Goal: Task Accomplishment & Management: Complete application form

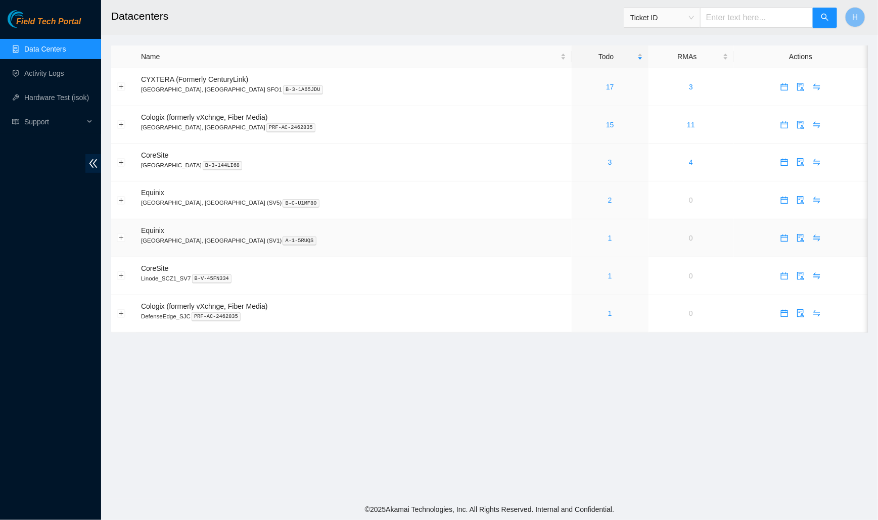
click at [577, 241] on div "1" at bounding box center [610, 237] width 66 height 11
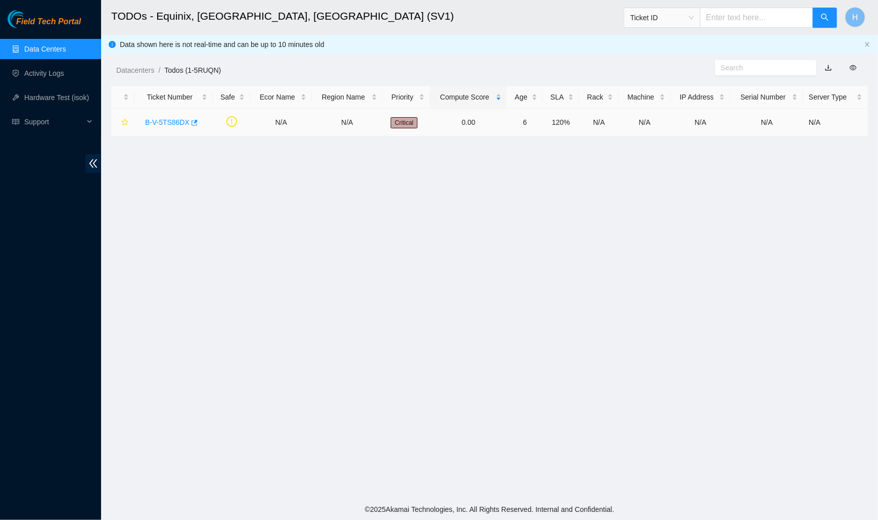
click at [178, 117] on div "B-V-5TS86DX" at bounding box center [173, 122] width 67 height 16
click at [177, 117] on div "B-V-5TS86DX" at bounding box center [173, 122] width 67 height 16
click at [172, 126] on link "B-V-5TS86DX" at bounding box center [167, 122] width 44 height 8
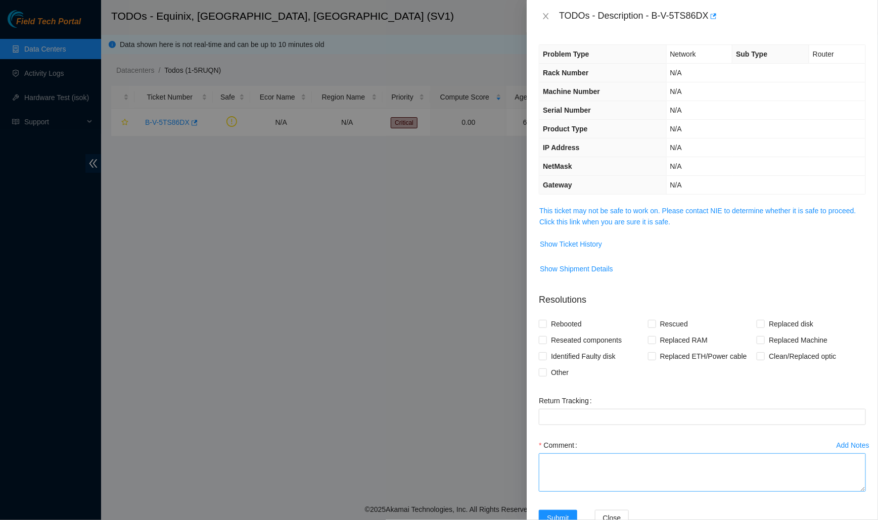
drag, startPoint x: 861, startPoint y: 485, endPoint x: 859, endPoint y: 493, distance: 8.3
click at [859, 492] on textarea "Comment" at bounding box center [702, 472] width 327 height 38
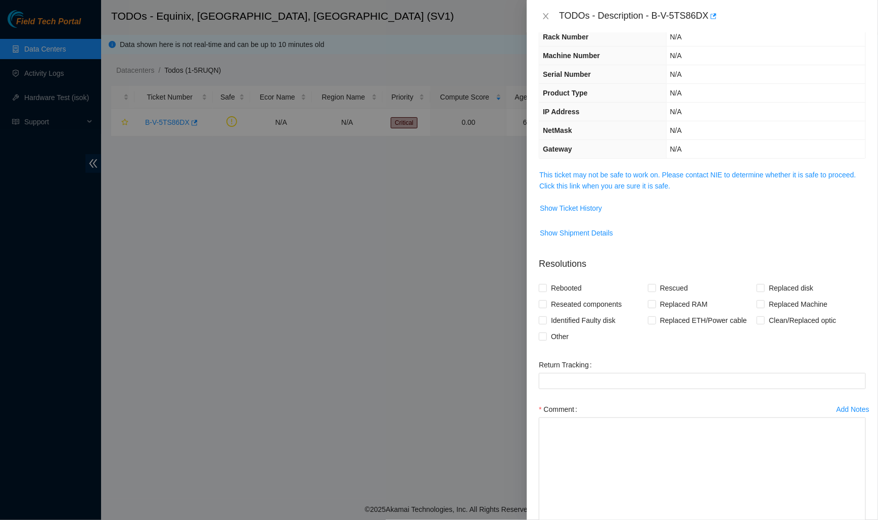
drag, startPoint x: 863, startPoint y: 460, endPoint x: 864, endPoint y: 525, distance: 64.7
click at [864, 520] on html "Field Tech Portal Data Centers Activity Logs Hardware Test (isok) Support TODOs…" at bounding box center [439, 260] width 878 height 520
click at [766, 315] on span "Clean/Replaced optic" at bounding box center [802, 320] width 75 height 16
click at [764, 316] on input "Clean/Replaced optic" at bounding box center [760, 319] width 7 height 7
checkbox input "true"
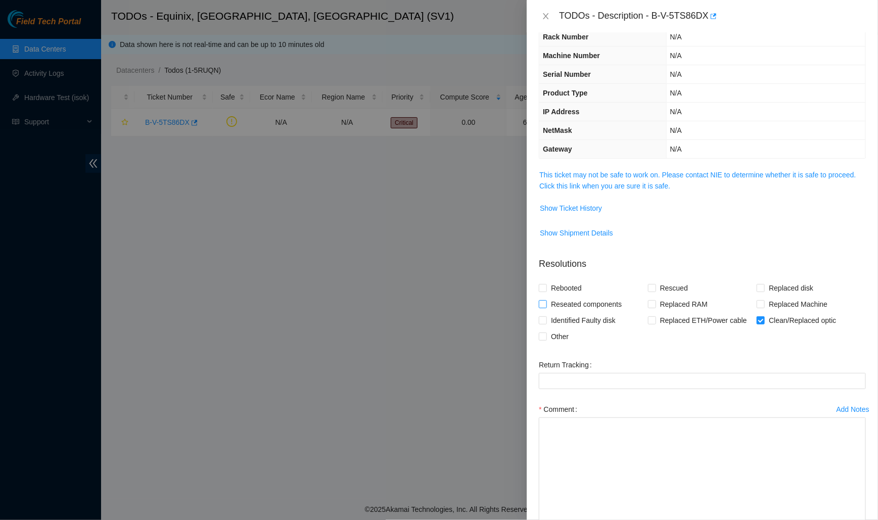
click at [542, 300] on input "Reseated components" at bounding box center [542, 303] width 7 height 7
checkbox input "true"
click at [545, 335] on input "Other" at bounding box center [542, 336] width 7 height 7
checkbox input "true"
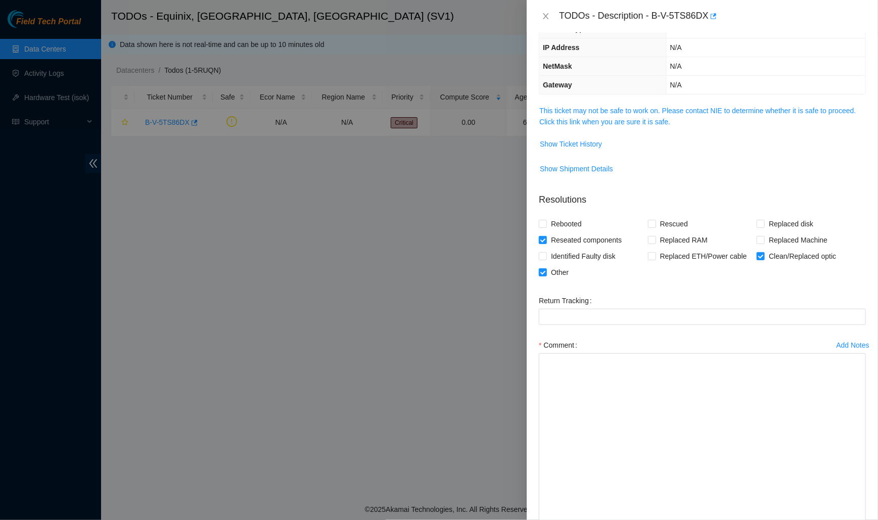
drag, startPoint x: 864, startPoint y: 458, endPoint x: 830, endPoint y: 524, distance: 74.4
click at [830, 520] on html "Field Tech Portal Data Centers Activity Logs Hardware Test (isok) Support TODOs…" at bounding box center [439, 260] width 878 height 520
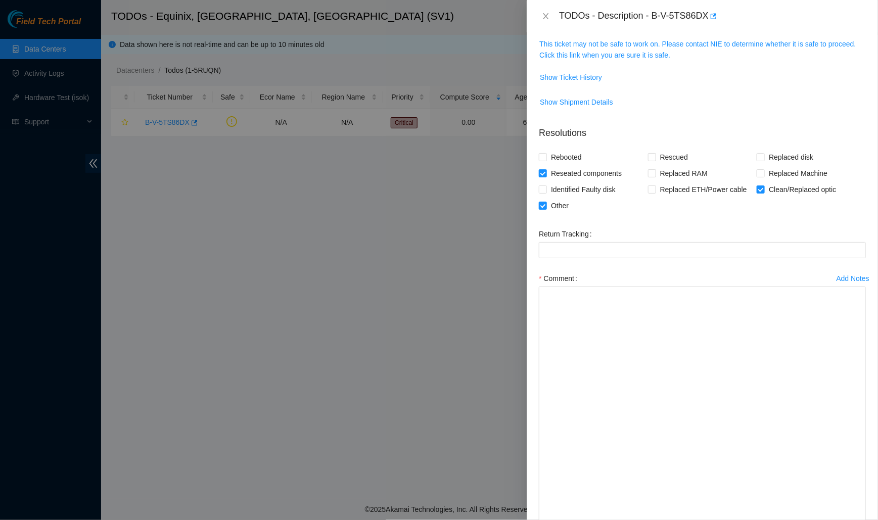
drag, startPoint x: 861, startPoint y: 456, endPoint x: 862, endPoint y: 525, distance: 68.7
click at [862, 520] on html "Field Tech Portal Data Centers Activity Logs Hardware Test (isok) Support TODOs…" at bounding box center [439, 260] width 878 height 520
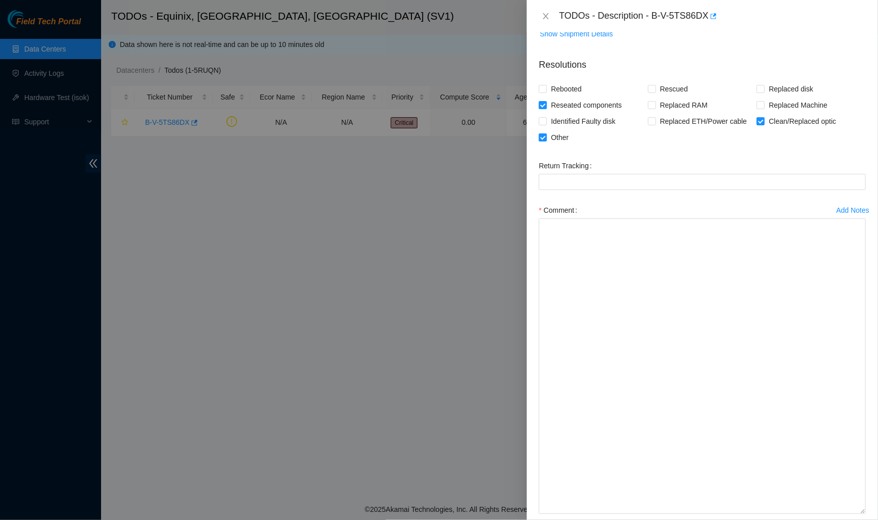
drag, startPoint x: 863, startPoint y: 457, endPoint x: 864, endPoint y: 525, distance: 67.7
click at [864, 520] on html "Field Tech Portal Data Centers Activity Logs Hardware Test (isok) Support TODOs…" at bounding box center [439, 260] width 878 height 520
click at [692, 234] on textarea "Comment" at bounding box center [702, 374] width 327 height 312
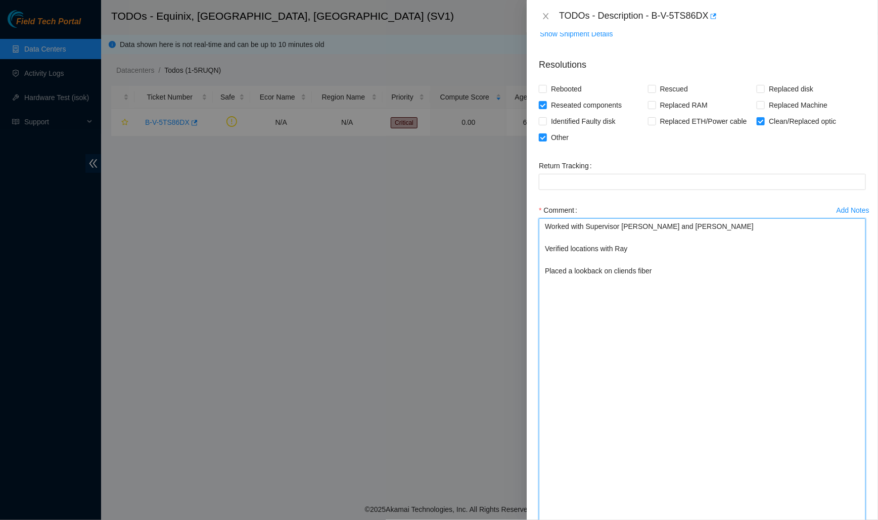
click at [587, 267] on textarea "Worked with Supervisor Paulina and Ray Verified locations with Ray Placed a loo…" at bounding box center [702, 374] width 327 height 312
click at [637, 272] on textarea "Worked with Supervisor Paulina and Ray Verified locations with Ray Placed a loo…" at bounding box center [702, 374] width 327 height 312
click at [671, 260] on textarea "Worked with Supervisor Paulina and Ray Verified locations with Ray Placed a loo…" at bounding box center [702, 374] width 327 height 312
click at [669, 268] on textarea "Worked with Supervisor Paulina and Ray Verified locations with Ray Placed a loo…" at bounding box center [702, 374] width 327 height 312
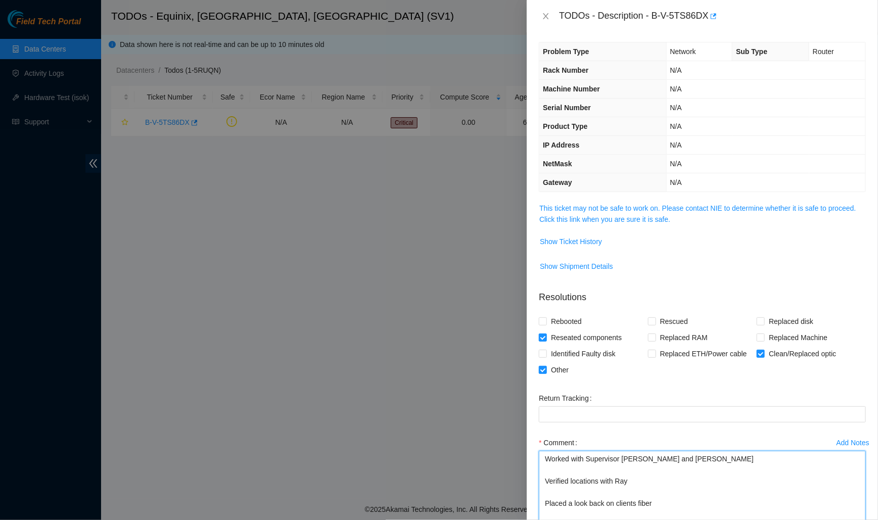
scroll to position [0, 0]
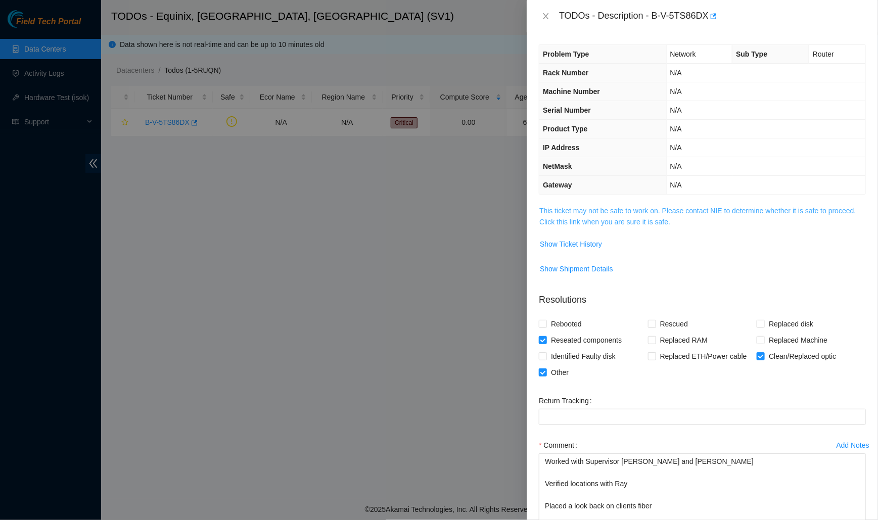
click at [664, 217] on link "This ticket may not be safe to work on. Please contact NIE to determine whether…" at bounding box center [697, 216] width 316 height 19
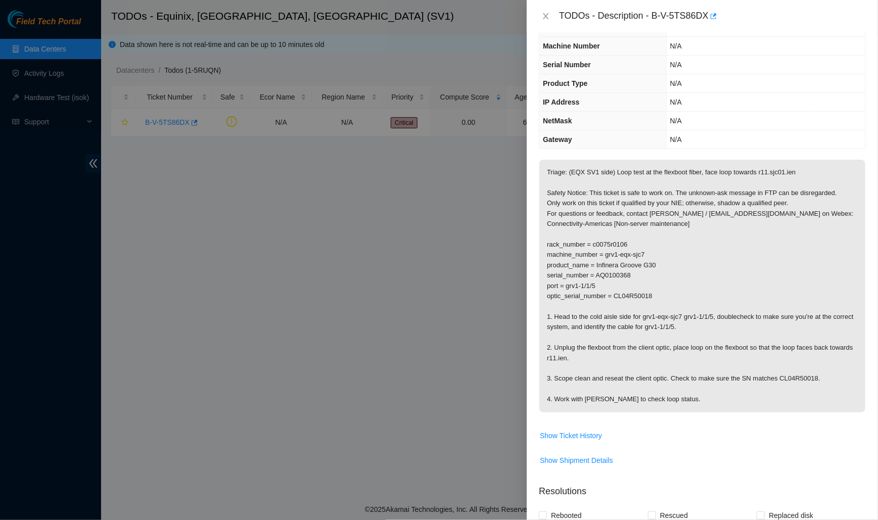
scroll to position [46, 0]
drag, startPoint x: 547, startPoint y: 241, endPoint x: 661, endPoint y: 291, distance: 123.8
click at [661, 291] on p "Triage: (EQX SV1 side) Loop test at the flexboot fiber, face loop towards r11.s…" at bounding box center [702, 285] width 326 height 253
copy p "rack_number = c0075r0106 machine_number = grv1-eqx-sjc7 product_name = Infinera…"
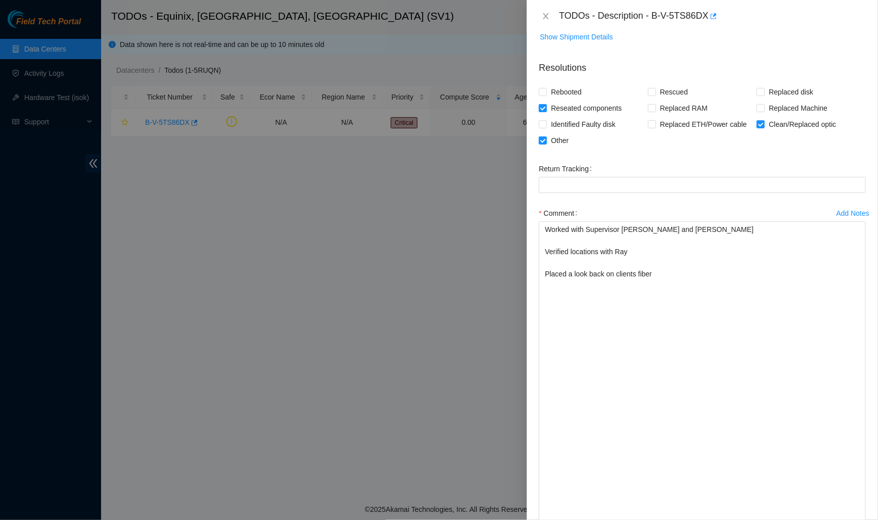
scroll to position [486, 0]
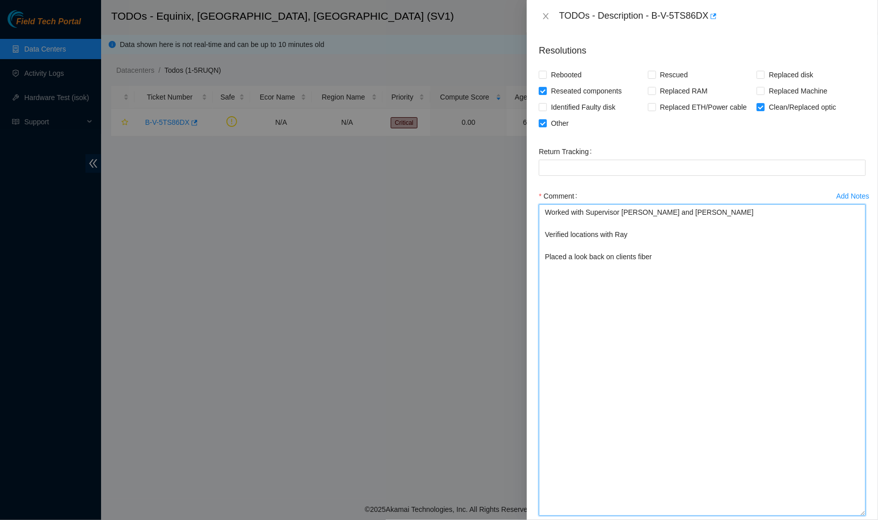
click at [674, 258] on textarea "Worked with Supervisor Paulina and Ray Verified locations with Ray Placed a loo…" at bounding box center [702, 360] width 327 height 312
paste textarea "rack_number = c0075r0106 machine_number = grv1-eqx-sjc7 product_name = Infinera…"
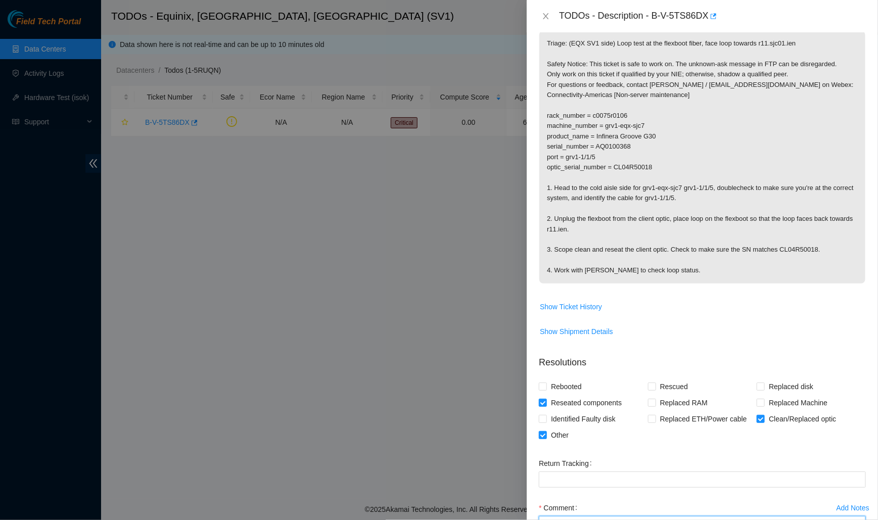
scroll to position [274, 0]
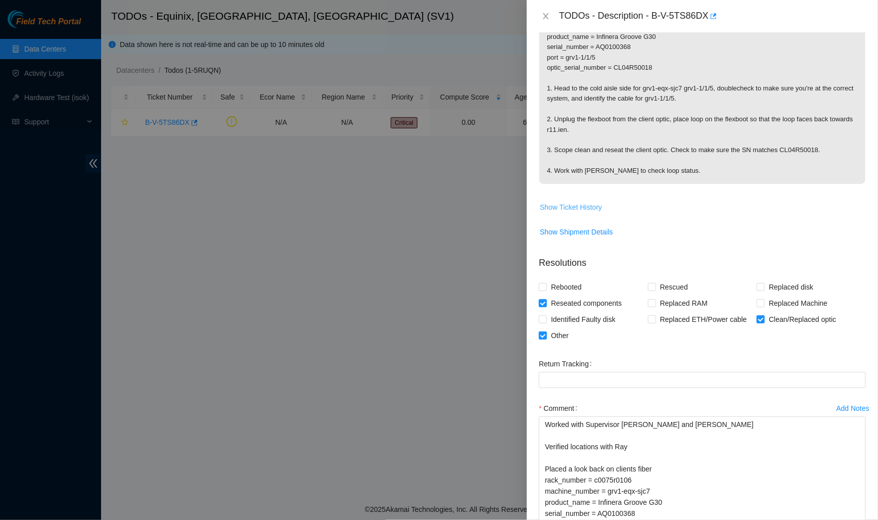
click at [589, 203] on span "Show Ticket History" at bounding box center [571, 207] width 62 height 11
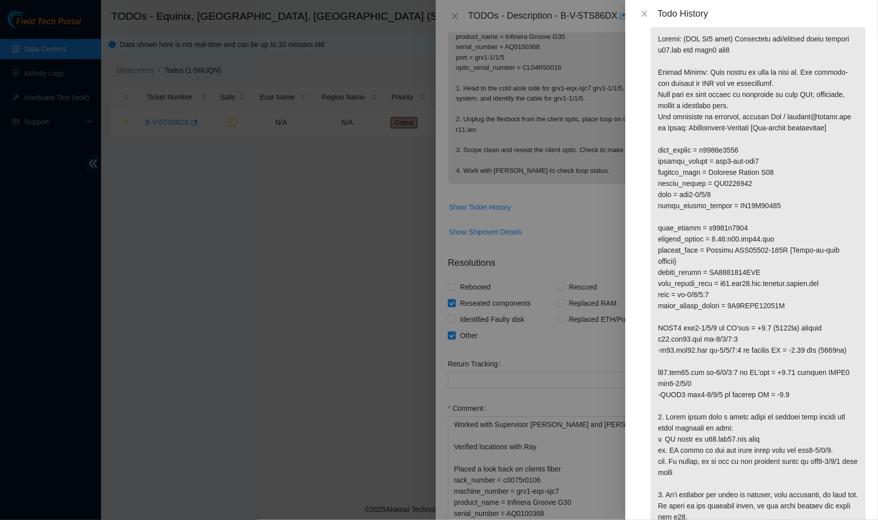
scroll to position [885, 0]
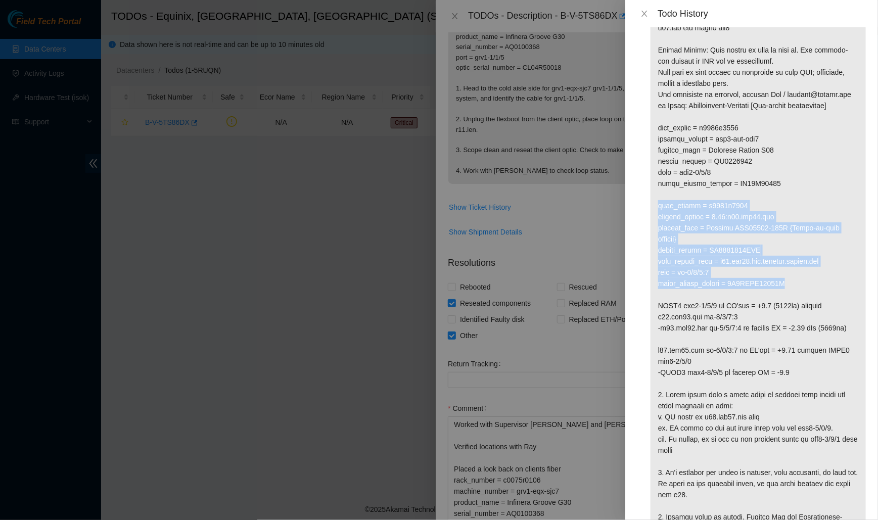
drag, startPoint x: 655, startPoint y: 227, endPoint x: 810, endPoint y: 310, distance: 175.7
click at [810, 310] on p at bounding box center [757, 273] width 215 height 538
copy p "rack_number = c0075r0101 machine_number = 0.05:r11.sjc01.ien product_name = Jun…"
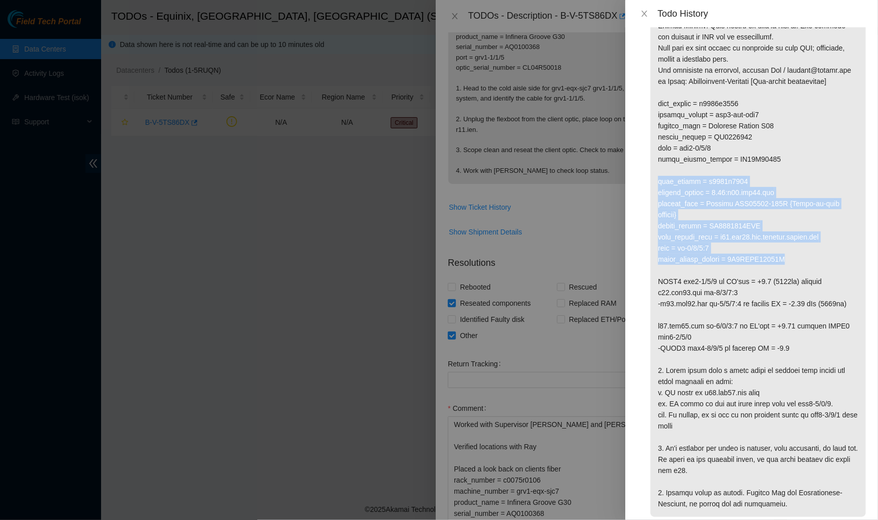
scroll to position [910, 0]
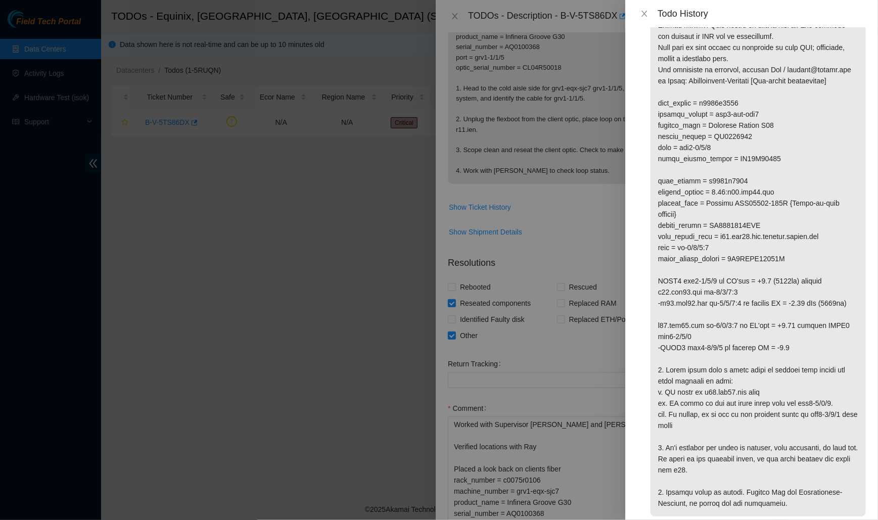
click at [573, 334] on div at bounding box center [439, 260] width 878 height 520
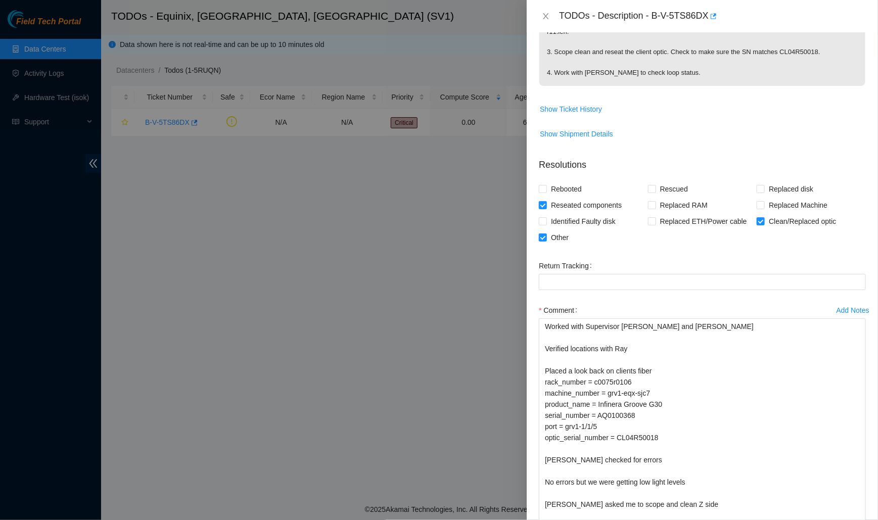
scroll to position [539, 0]
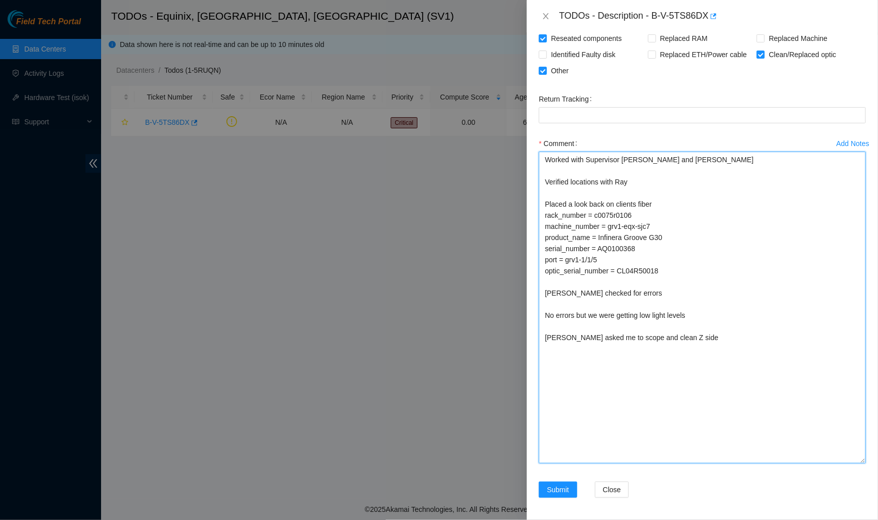
click at [615, 353] on textarea "Worked with Supervisor Paulina and Ray Verified locations with Ray Placed a loo…" at bounding box center [702, 308] width 327 height 312
paste textarea "rack_number = c0075r0101 machine_number = 0.05:r11.sjc01.ien product_name = Jun…"
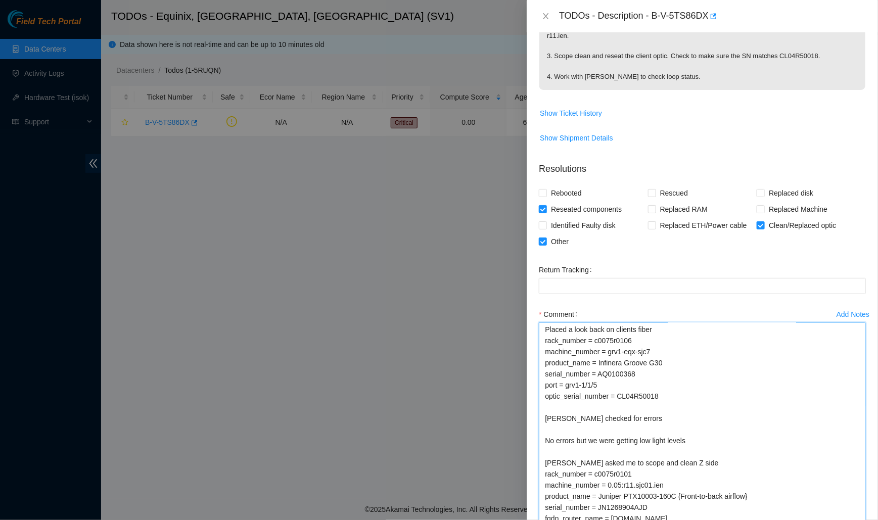
scroll to position [355, 0]
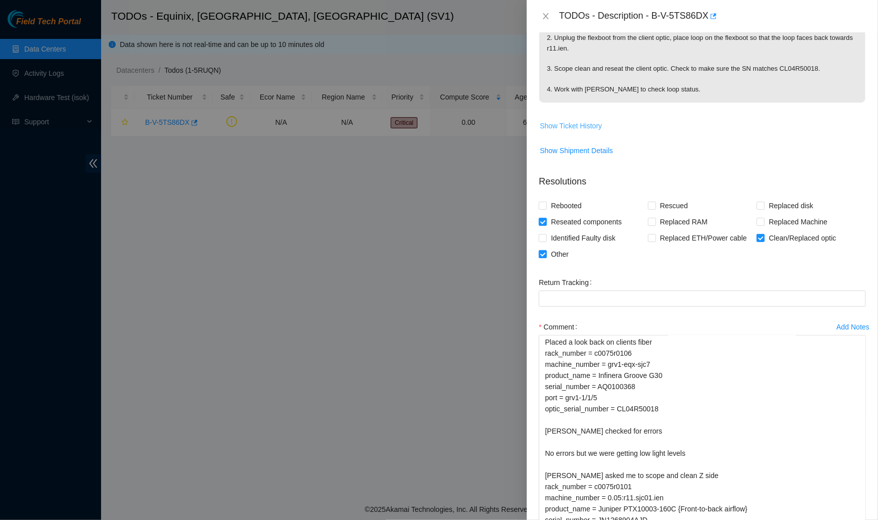
click at [585, 126] on span "Show Ticket History" at bounding box center [571, 125] width 62 height 11
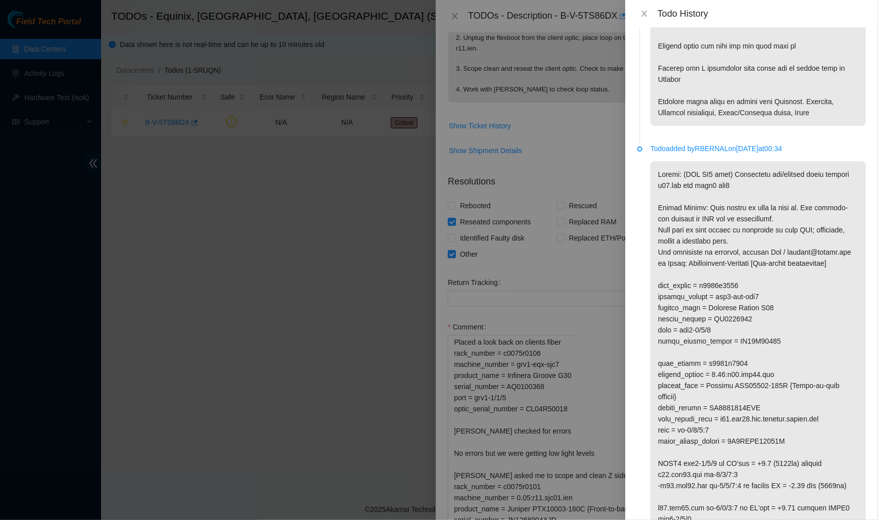
scroll to position [731, 0]
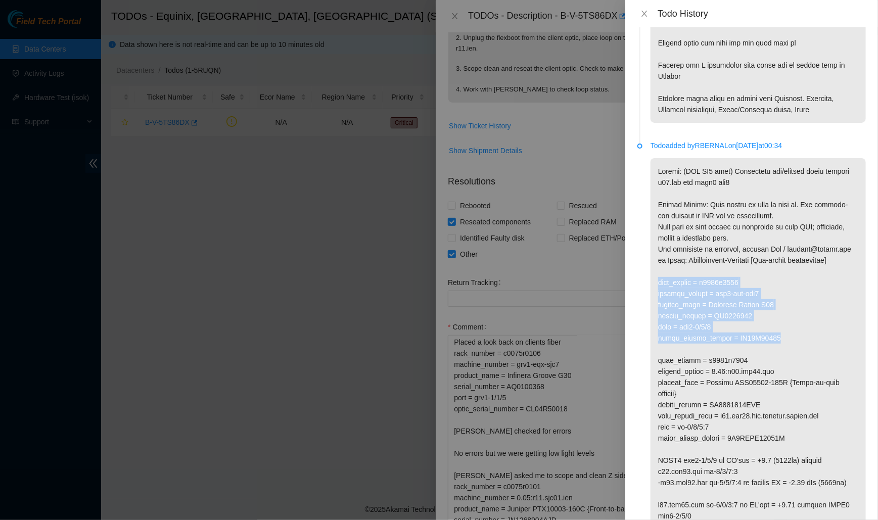
drag, startPoint x: 659, startPoint y: 302, endPoint x: 781, endPoint y: 365, distance: 137.4
click at [781, 365] on p at bounding box center [757, 427] width 215 height 538
copy p "rack_number = c0075r0106 machine_number = grv1-eqx-sjc7 product_name = Infinera…"
click at [643, 10] on icon "close" at bounding box center [644, 14] width 8 height 8
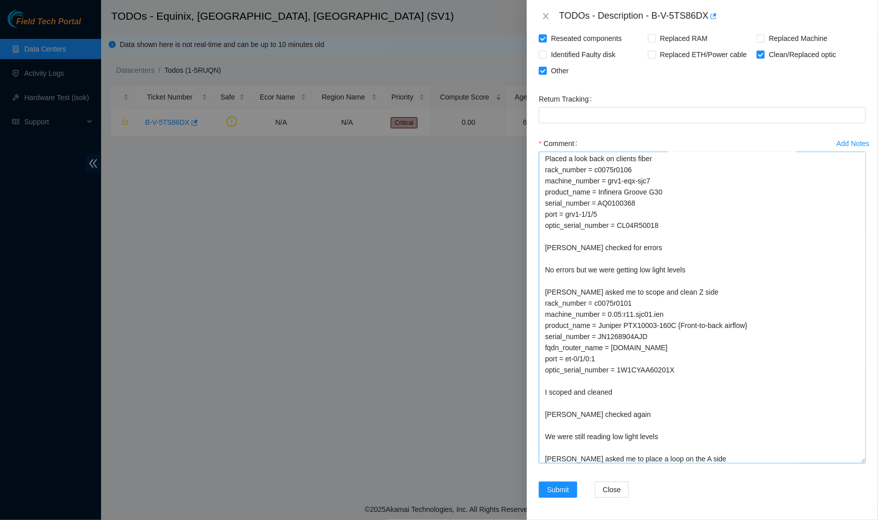
scroll to position [49, 0]
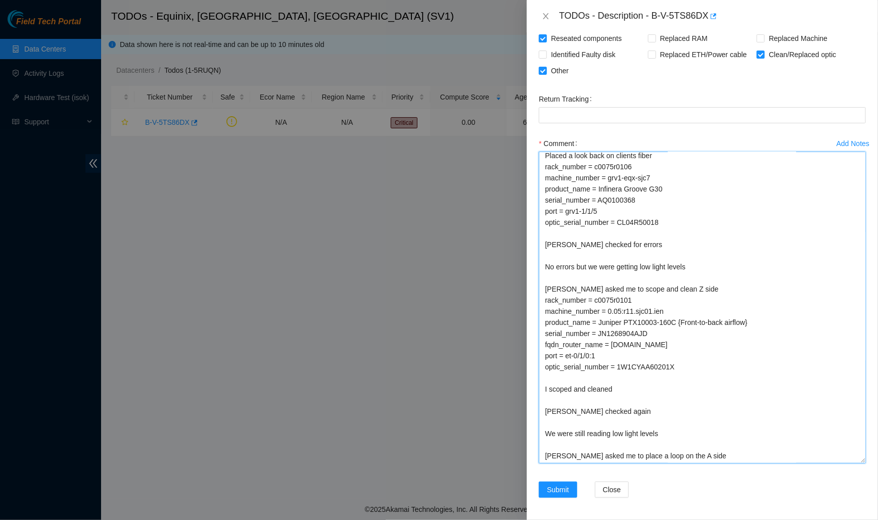
click at [705, 450] on textarea "Worked with Supervisor Paulina and Ray Verified locations with Ray Placed a loo…" at bounding box center [702, 308] width 327 height 312
paste textarea "rack_number = c0075r0106 machine_number = grv1-eqx-sjc7 product_name = Infinera…"
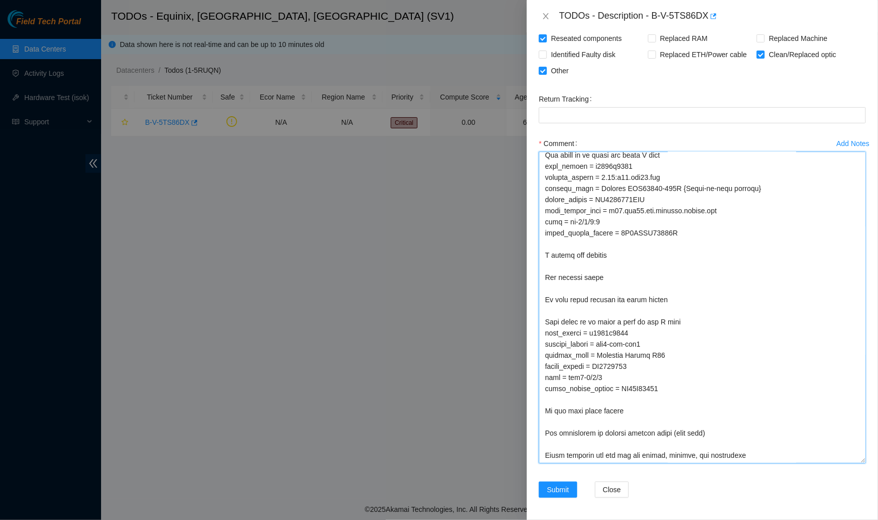
scroll to position [201, 0]
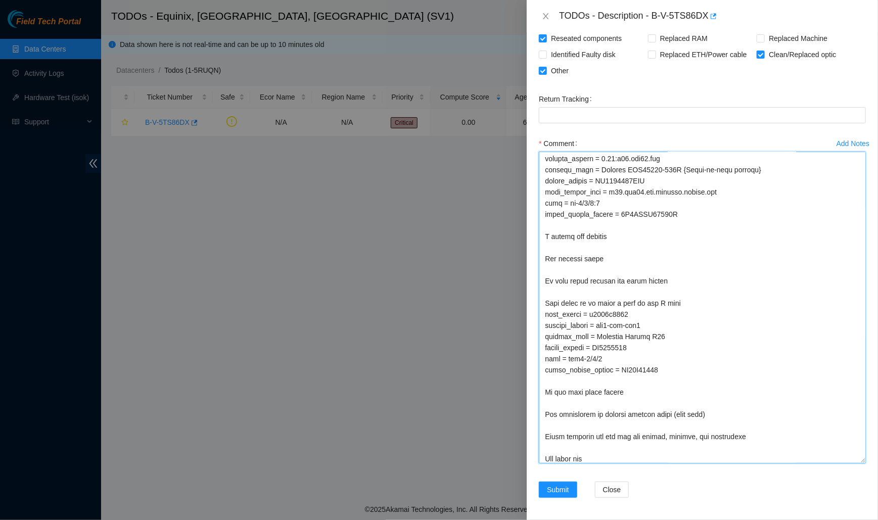
click at [705, 450] on textarea "Comment" at bounding box center [702, 308] width 327 height 312
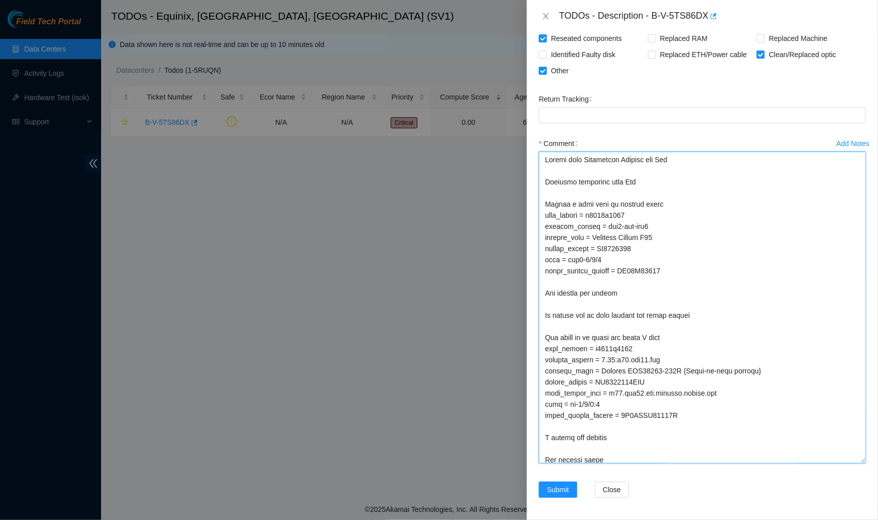
scroll to position [204, 0]
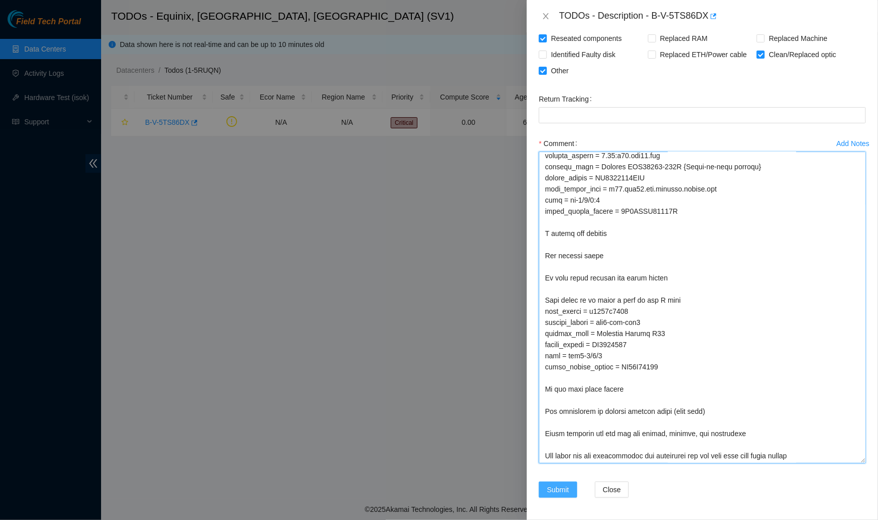
type textarea "Worked with Supervisor Paulina and Ray Verified locations with Ray Placed a loo…"
click at [566, 490] on span "Submit" at bounding box center [558, 489] width 22 height 11
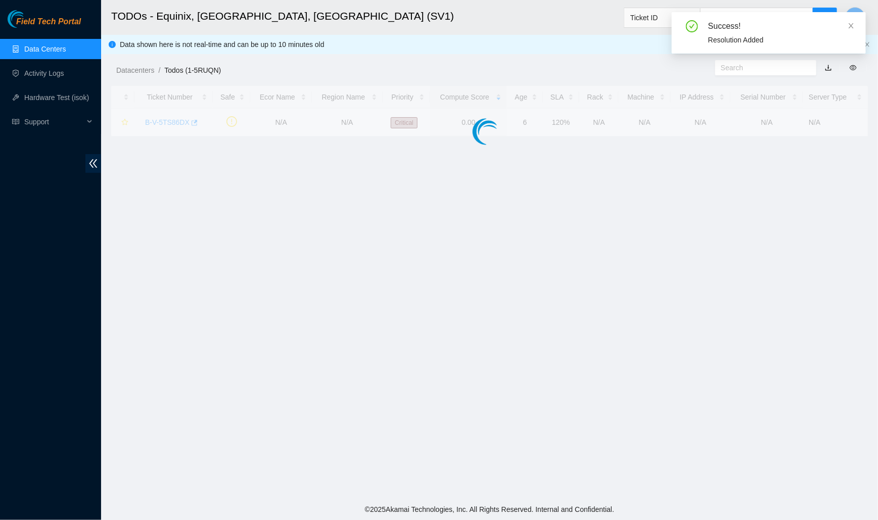
scroll to position [130, 0]
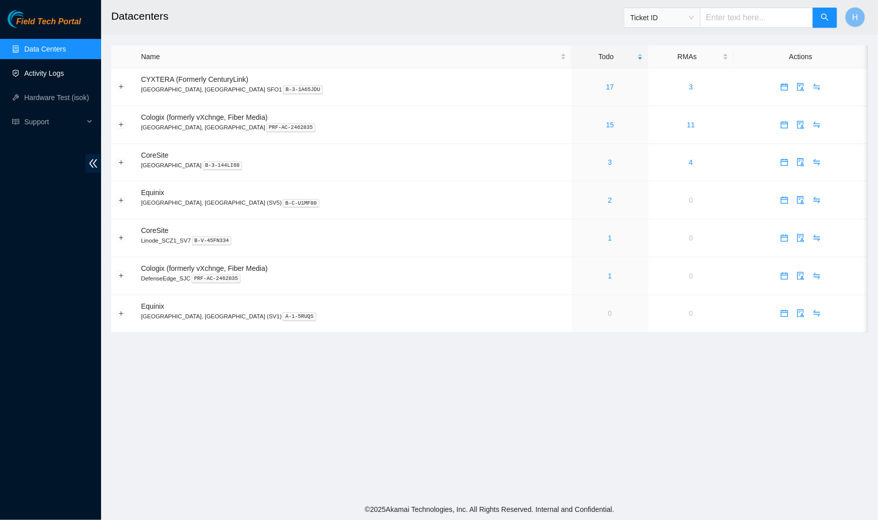
click at [64, 71] on link "Activity Logs" at bounding box center [44, 73] width 40 height 8
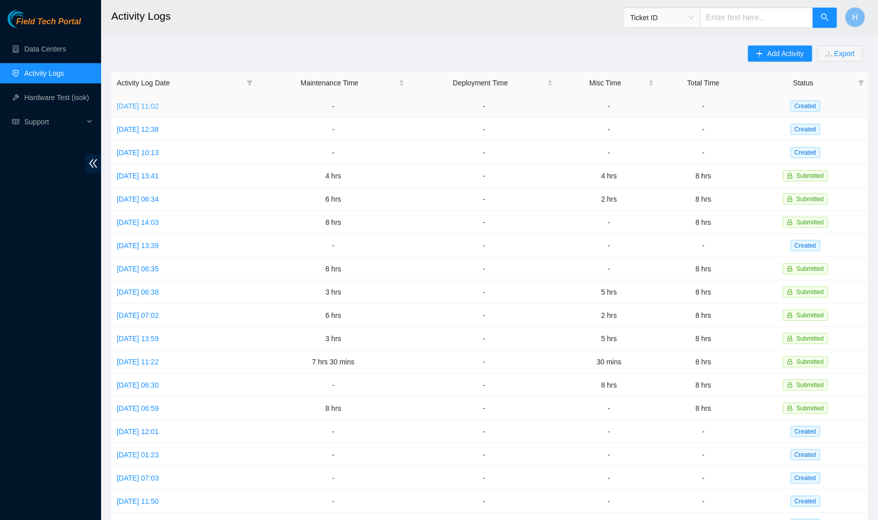
click at [159, 107] on link "[DATE] 11:02" at bounding box center [138, 106] width 42 height 8
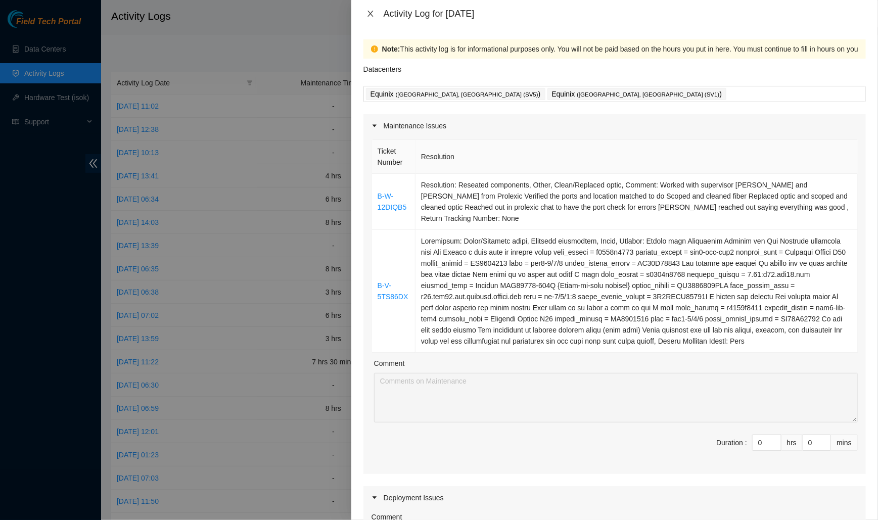
click at [366, 10] on icon "close" at bounding box center [370, 14] width 8 height 8
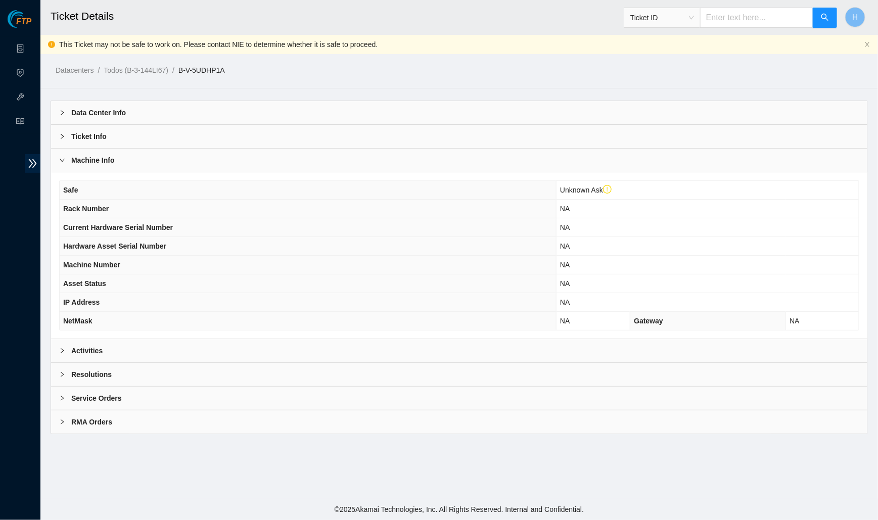
click at [239, 164] on div "Machine Info" at bounding box center [459, 160] width 816 height 23
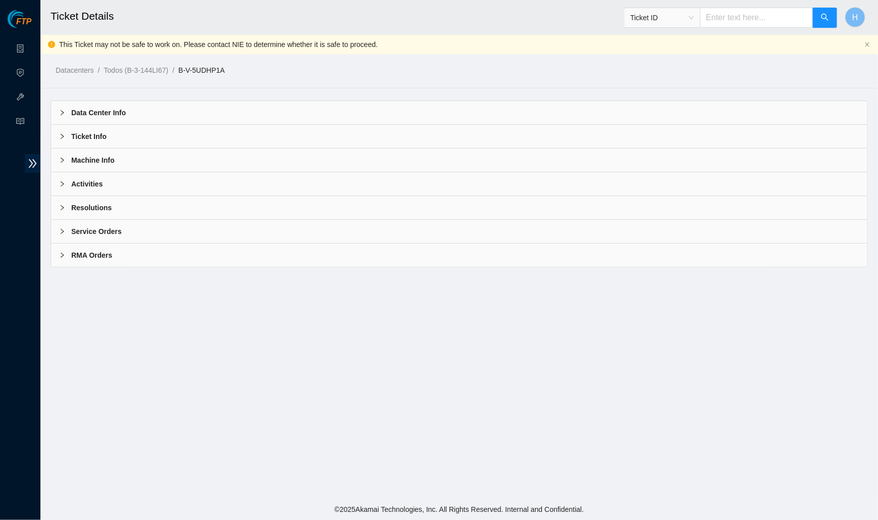
click at [119, 132] on div "Ticket Info" at bounding box center [459, 136] width 816 height 23
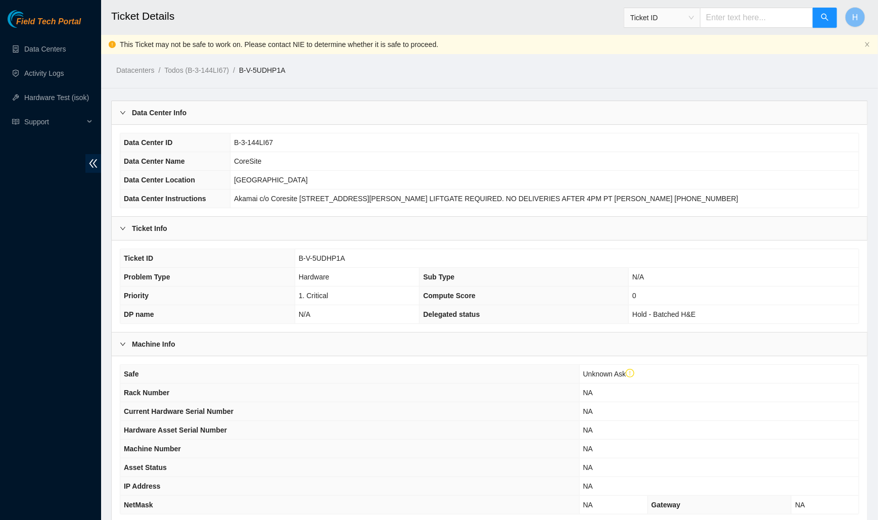
click at [142, 102] on div "Data Center Info" at bounding box center [490, 112] width 756 height 23
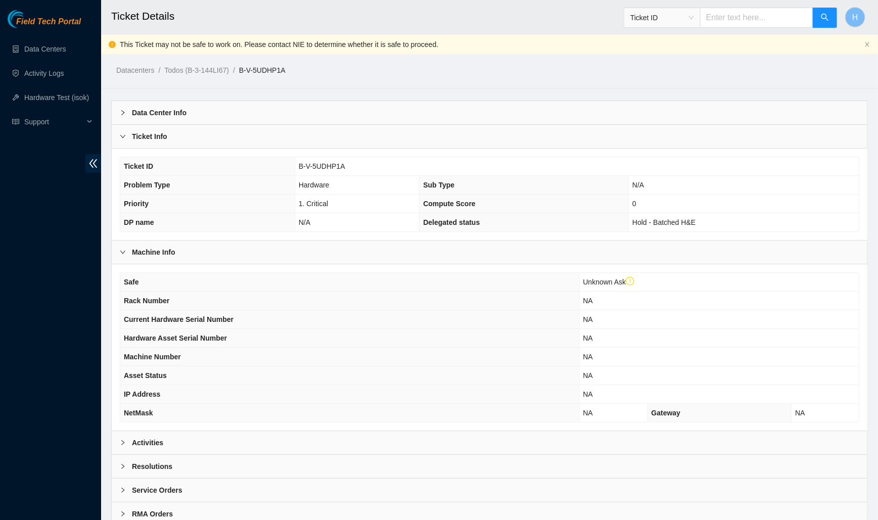
click at [131, 128] on div "Ticket Info" at bounding box center [490, 136] width 756 height 23
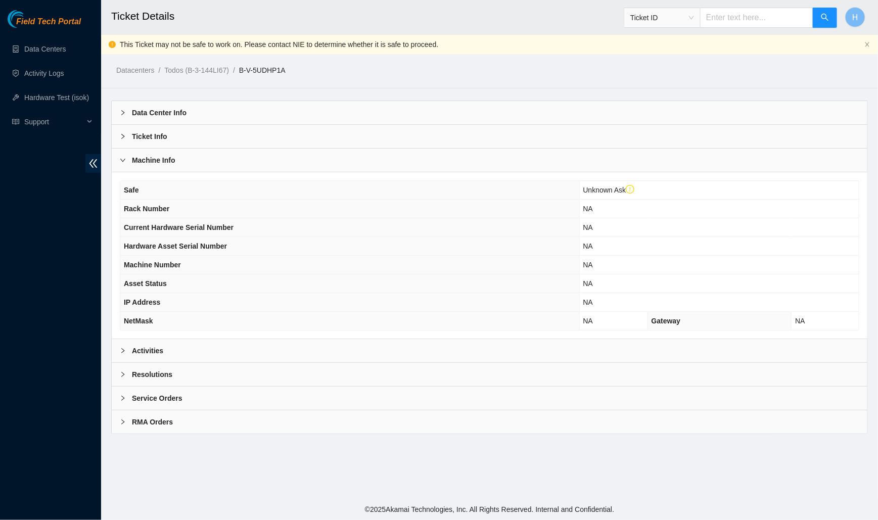
click at [133, 152] on div "Machine Info" at bounding box center [490, 160] width 756 height 23
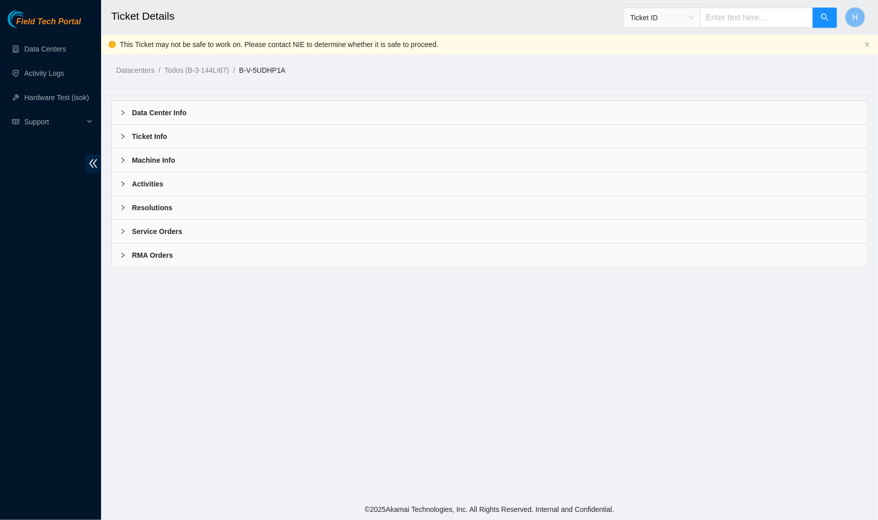
click at [170, 208] on b "Resolutions" at bounding box center [152, 207] width 40 height 11
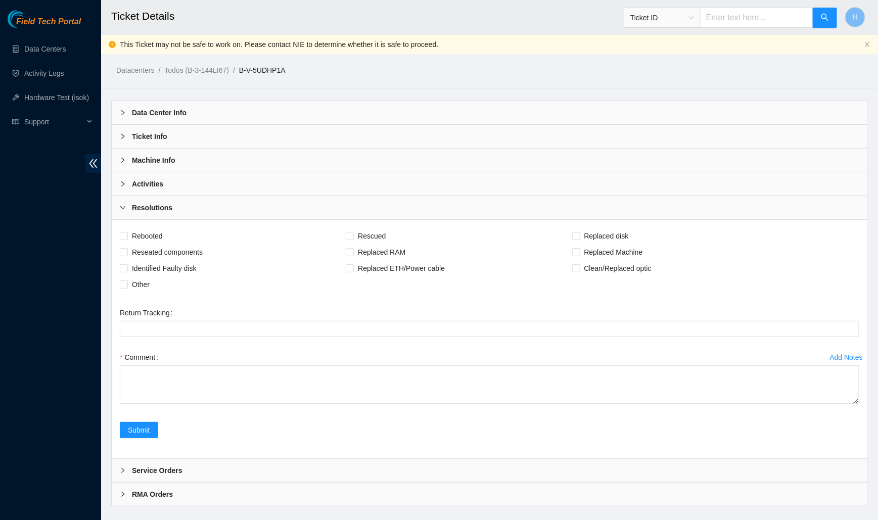
click at [179, 211] on div "Resolutions" at bounding box center [490, 207] width 756 height 23
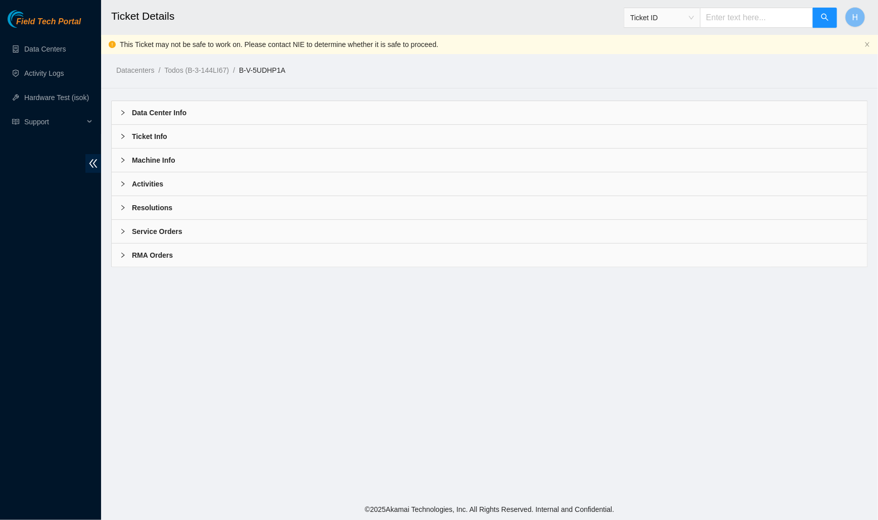
click at [168, 180] on div "Activities" at bounding box center [490, 183] width 756 height 23
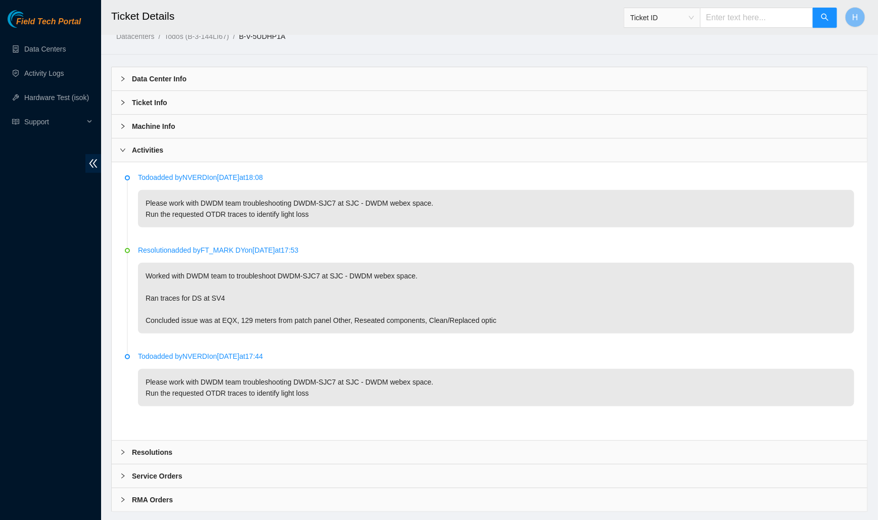
scroll to position [35, 0]
click at [155, 161] on div "Todo added by NVERDI on 2025-08-19 at 18:08 Please work with DWDM team troubles…" at bounding box center [490, 300] width 756 height 278
click at [155, 152] on b "Activities" at bounding box center [147, 148] width 31 height 11
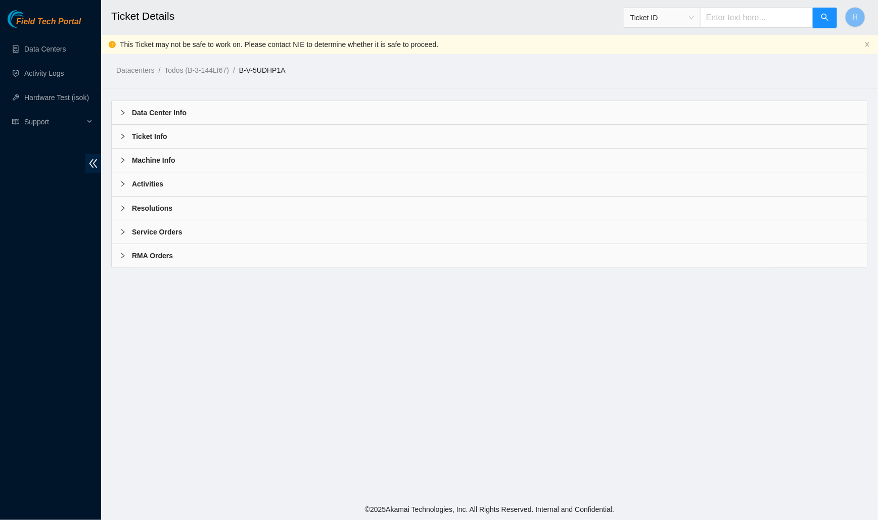
scroll to position [0, 0]
click at [200, 155] on div "Machine Info" at bounding box center [490, 160] width 756 height 23
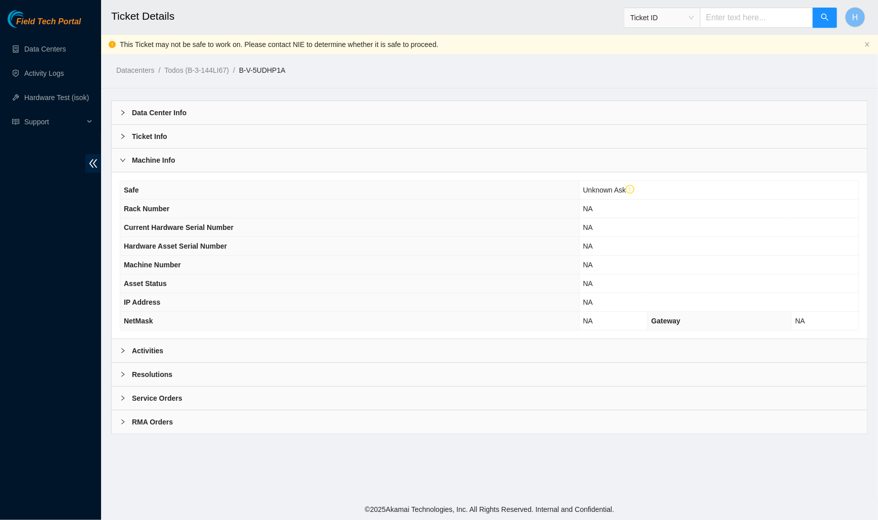
click at [200, 155] on div "Machine Info" at bounding box center [490, 160] width 756 height 23
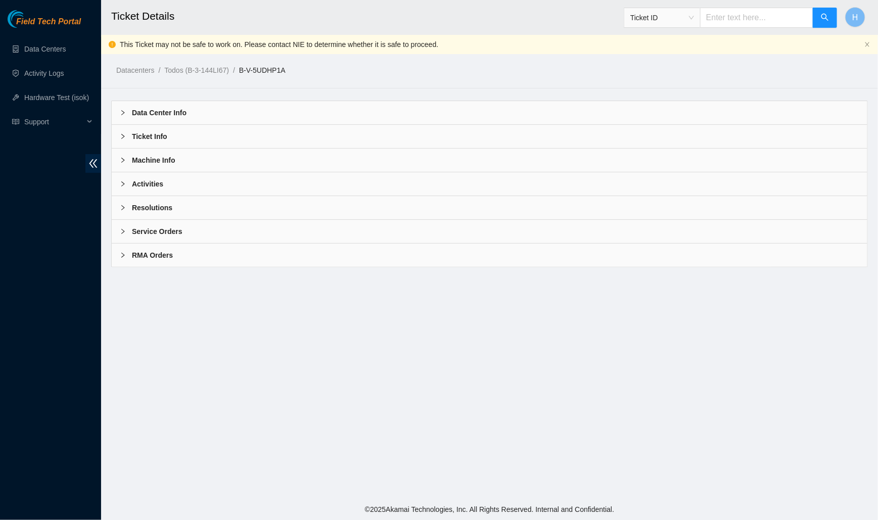
click at [304, 134] on div "Ticket Info" at bounding box center [490, 136] width 756 height 23
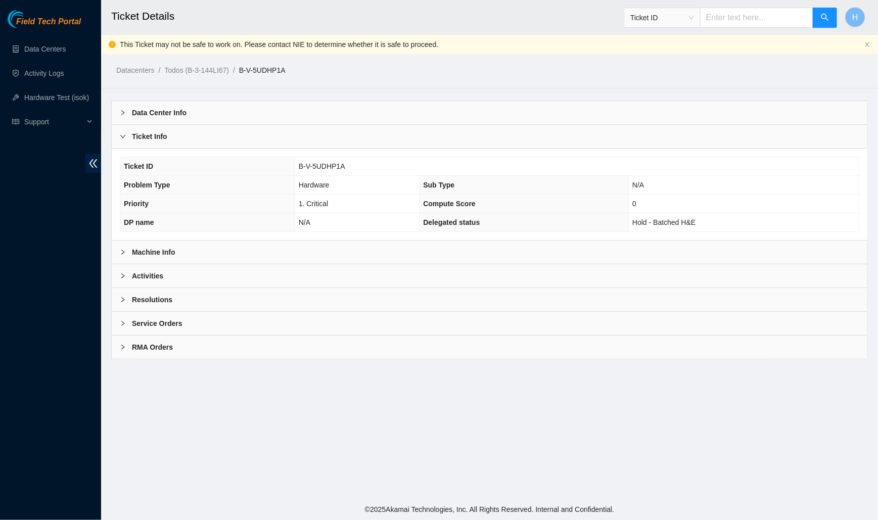
click at [173, 141] on div "Ticket Info" at bounding box center [490, 136] width 756 height 23
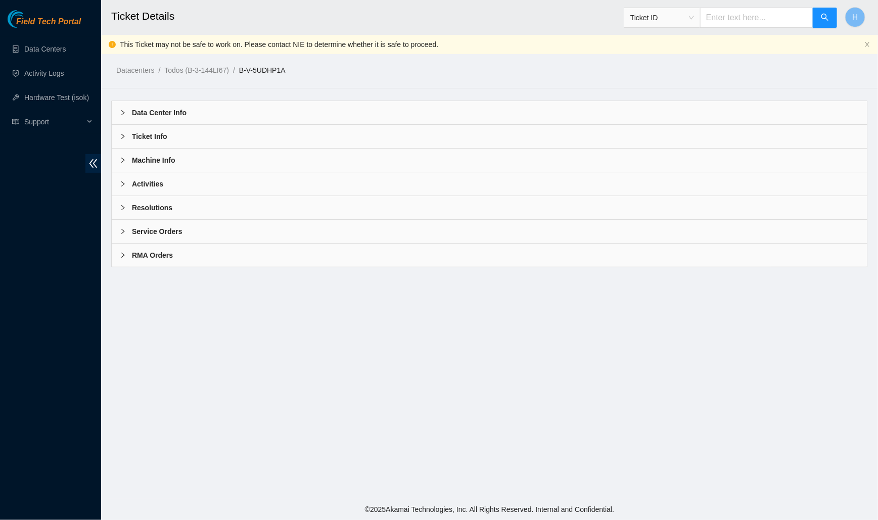
click at [165, 187] on div "Activities" at bounding box center [490, 183] width 756 height 23
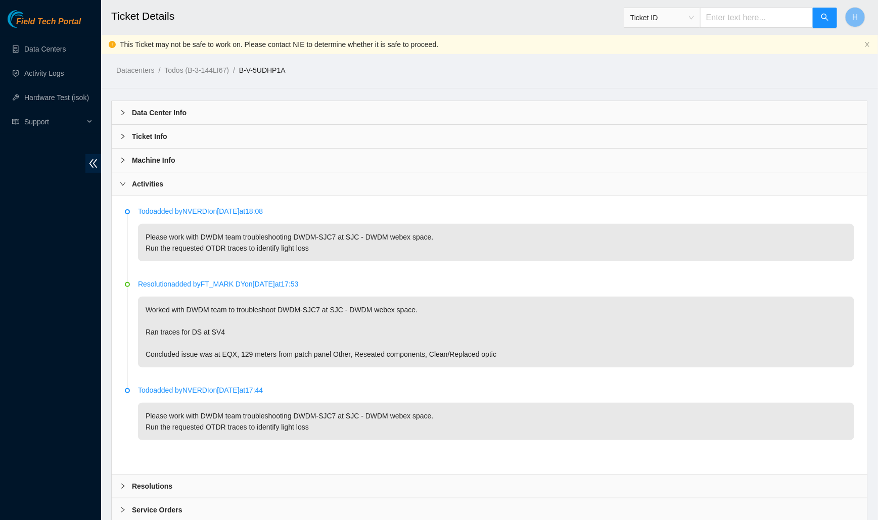
click at [165, 187] on div "Activities" at bounding box center [490, 183] width 756 height 23
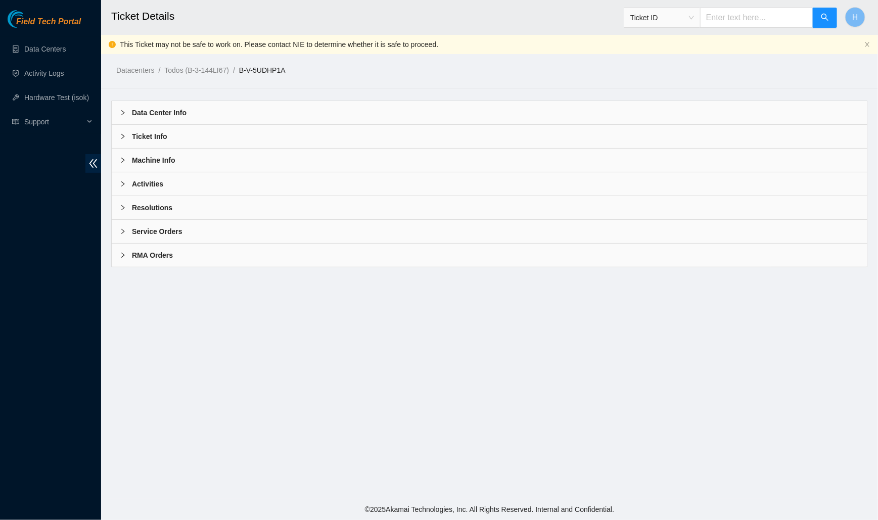
click at [161, 202] on b "Resolutions" at bounding box center [152, 207] width 40 height 11
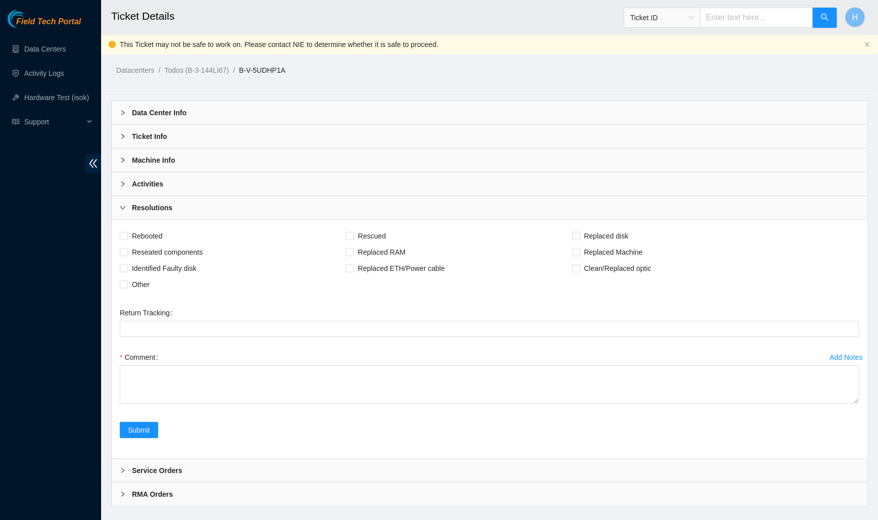
click at [270, 107] on div "Data Center Info" at bounding box center [490, 112] width 756 height 23
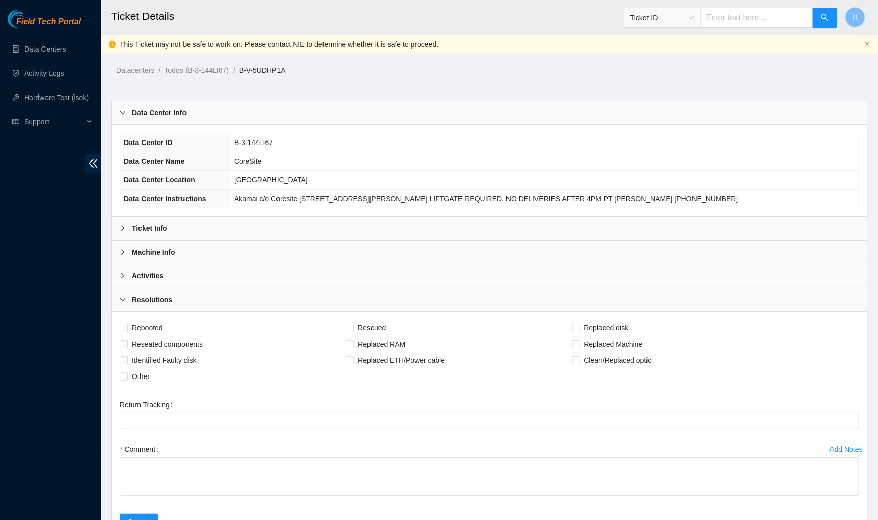
click at [270, 107] on div "Data Center Info" at bounding box center [490, 112] width 756 height 23
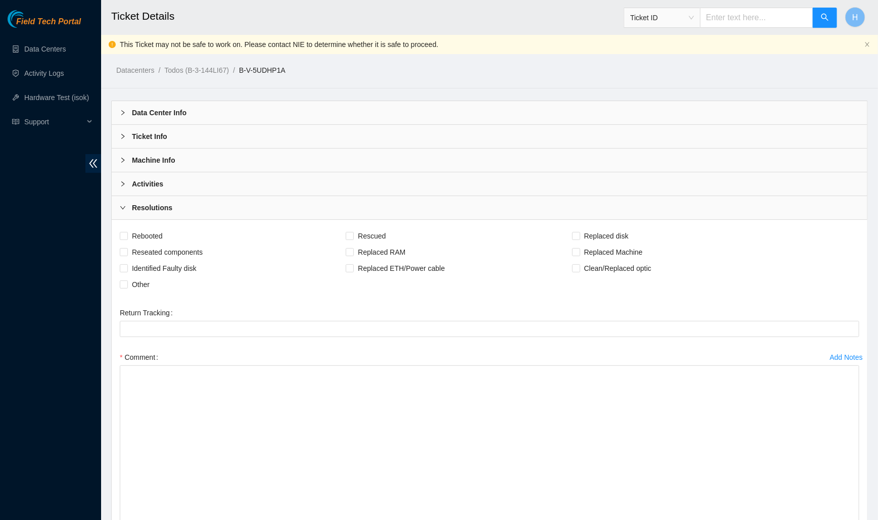
drag, startPoint x: 858, startPoint y: 399, endPoint x: 818, endPoint y: 525, distance: 132.0
click at [818, 520] on html "Field Tech Portal Data Centers Activity Logs Hardware Test (isok) Support Ticke…" at bounding box center [439, 260] width 878 height 520
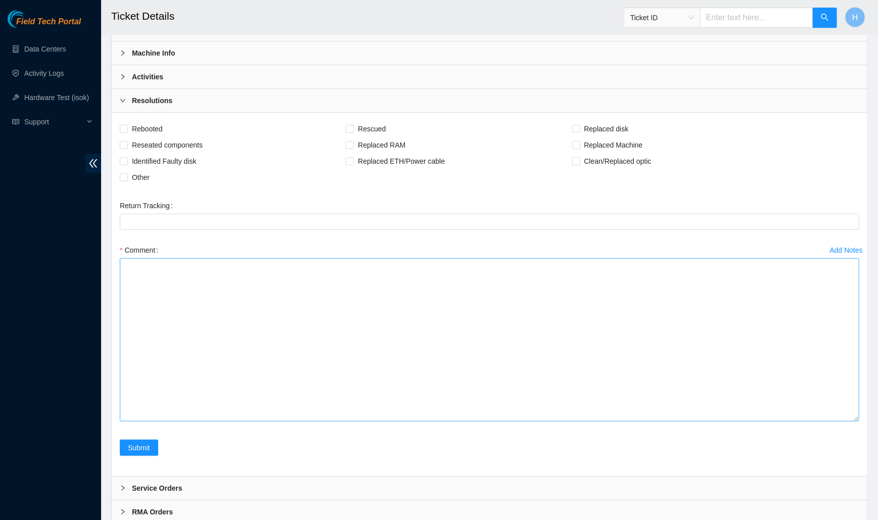
scroll to position [140, 0]
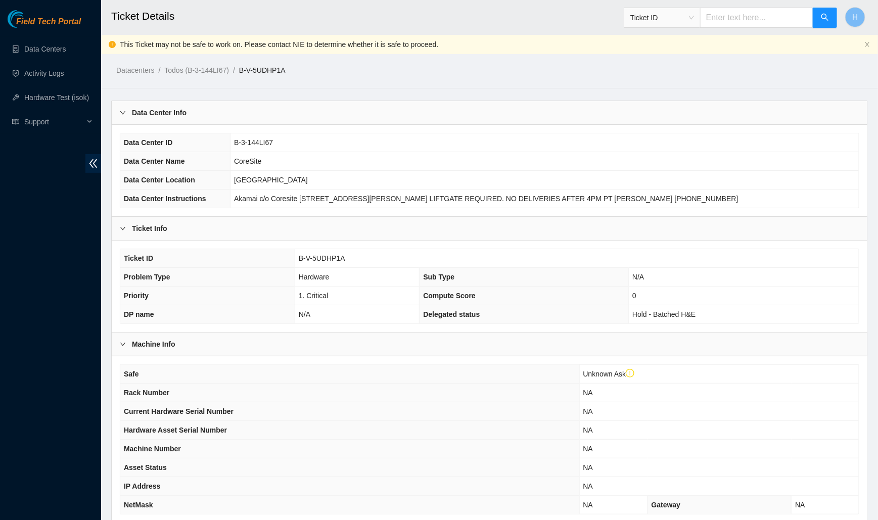
click at [355, 221] on div "Ticket Info" at bounding box center [490, 228] width 756 height 23
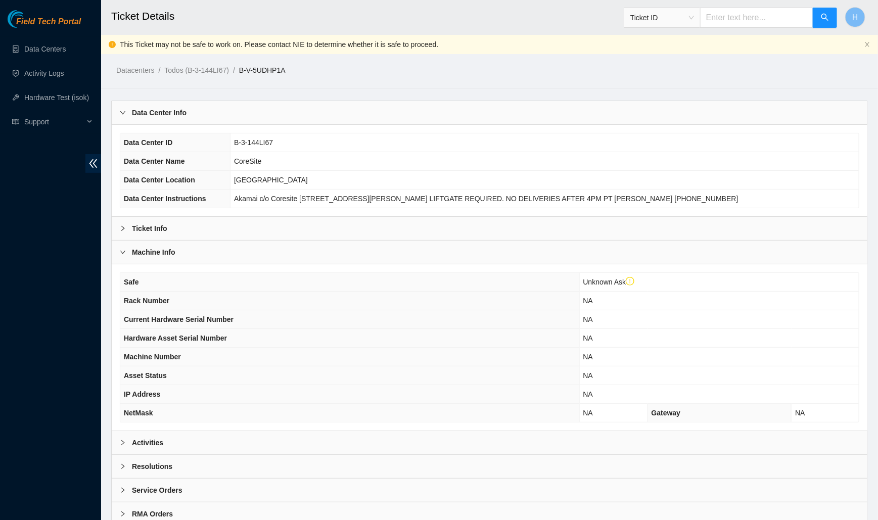
click at [324, 115] on div "Data Center Info" at bounding box center [490, 112] width 756 height 23
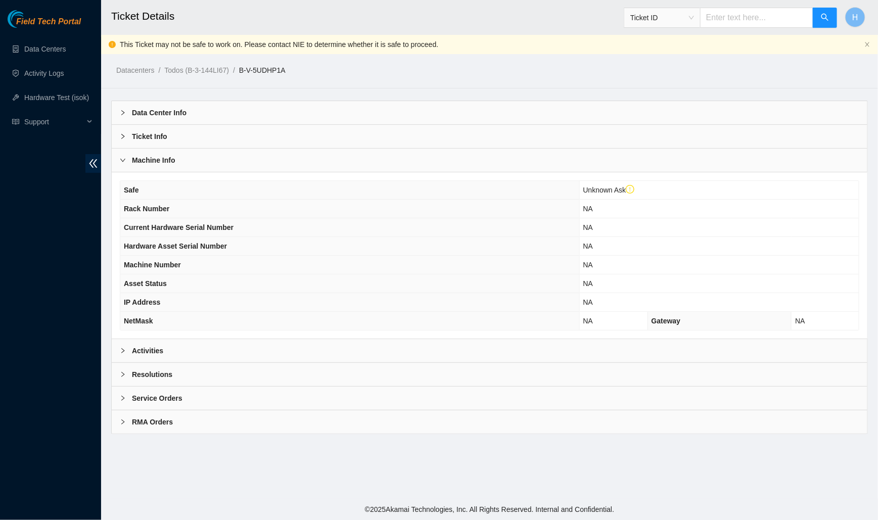
click at [292, 181] on th "Safe" at bounding box center [349, 190] width 459 height 19
click at [292, 170] on div "Machine Info" at bounding box center [490, 160] width 756 height 23
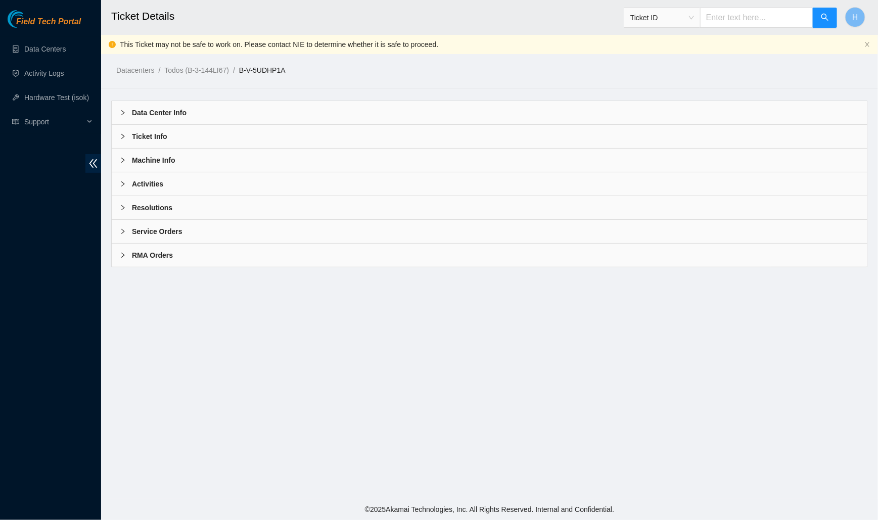
click at [288, 187] on div "Activities" at bounding box center [490, 183] width 756 height 23
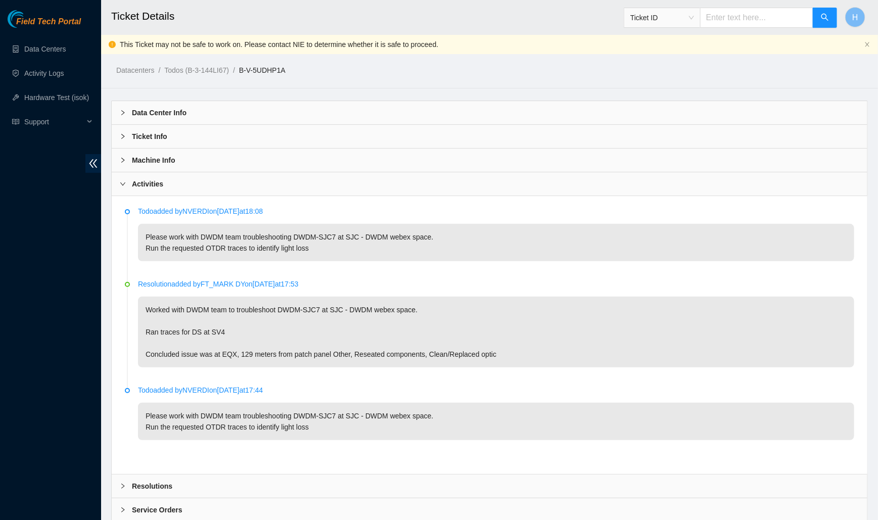
click at [280, 180] on div "Activities" at bounding box center [490, 183] width 756 height 23
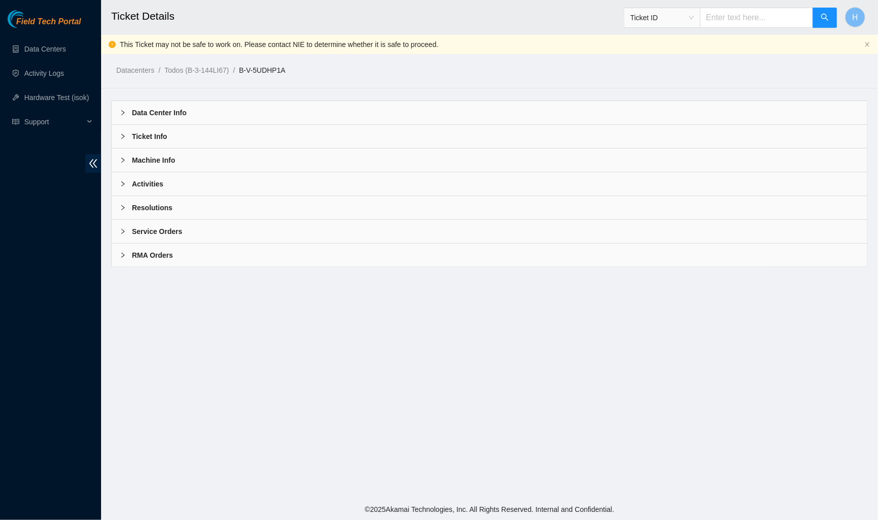
click at [280, 201] on div "Resolutions" at bounding box center [490, 207] width 756 height 23
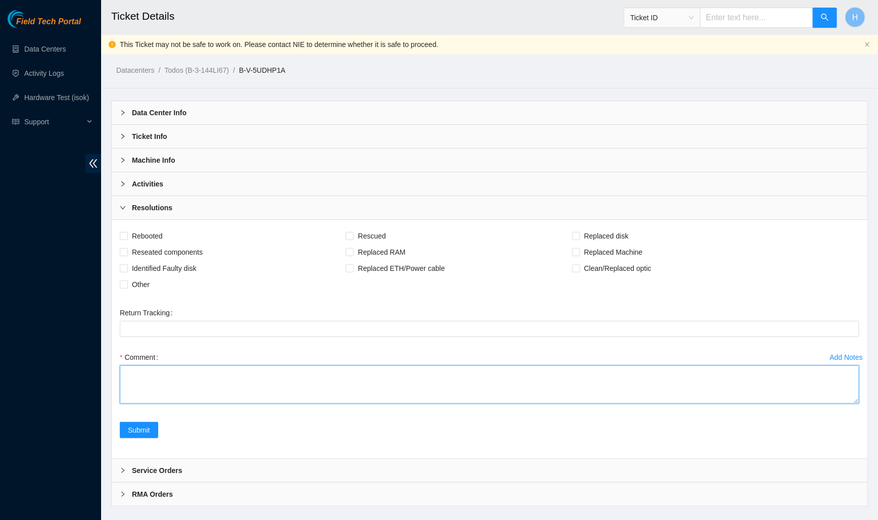
click at [270, 376] on textarea "Comment" at bounding box center [489, 384] width 739 height 38
paste textarea "Worked with US supervisor Paulina, DS Mark, Johan, and Nicolas Sent verificatio…"
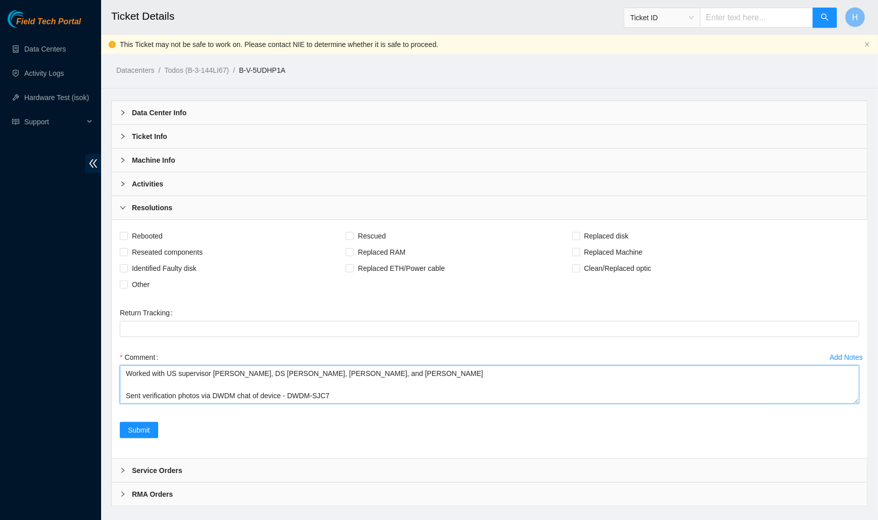
scroll to position [274, 0]
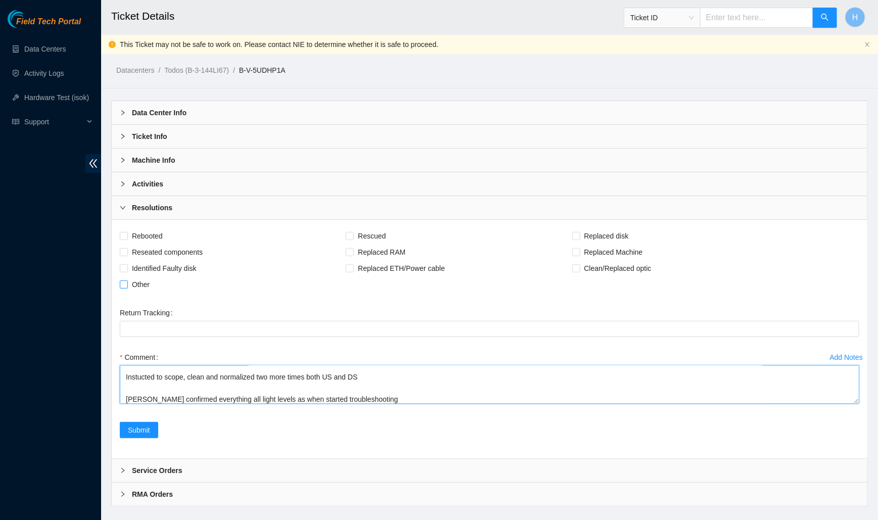
type textarea "Worked with US supervisor Paulina, DS Mark, Johan, and Nicolas Sent verificatio…"
click at [138, 278] on span "Other" at bounding box center [141, 284] width 26 height 16
click at [127, 280] on input "Other" at bounding box center [123, 283] width 7 height 7
checkbox input "true"
click at [131, 246] on span "Reseated components" at bounding box center [167, 252] width 79 height 16
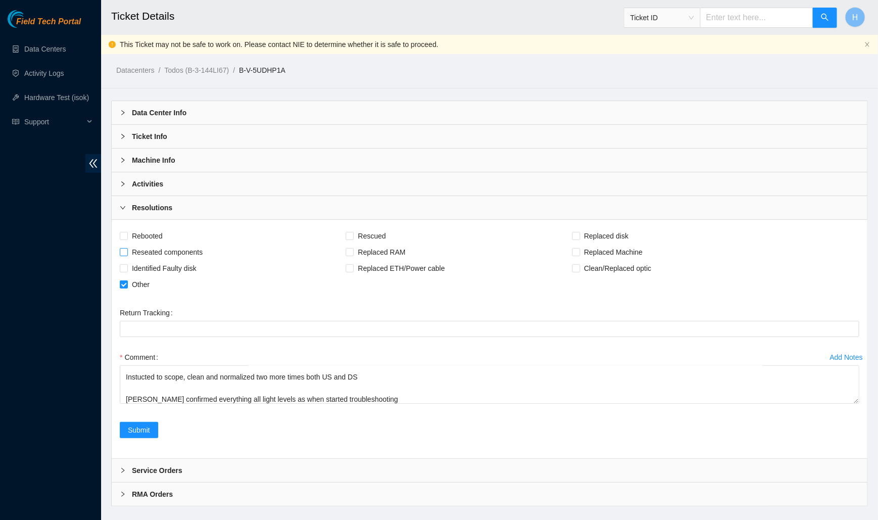
click at [127, 248] on input "Reseated components" at bounding box center [123, 251] width 7 height 7
checkbox input "true"
click at [580, 267] on span at bounding box center [576, 268] width 8 height 8
click at [579, 267] on input "Clean/Replaced optic" at bounding box center [575, 267] width 7 height 7
checkbox input "true"
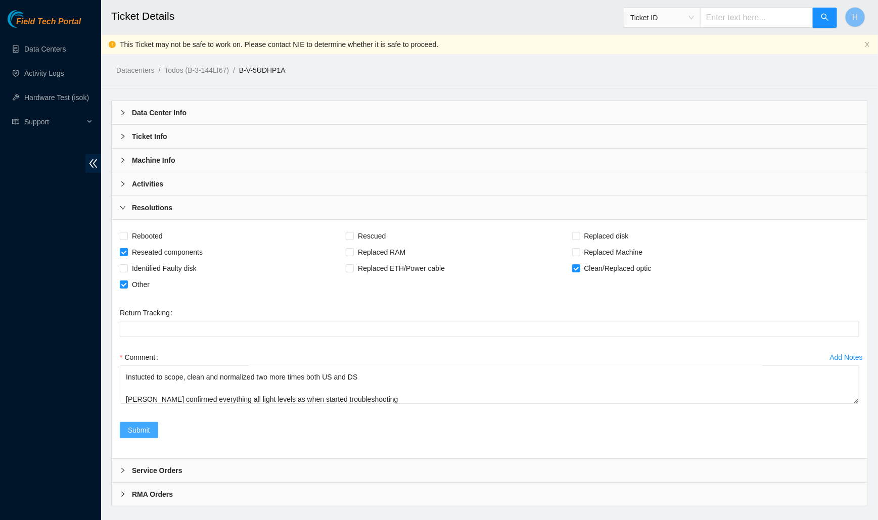
click at [138, 427] on span "Submit" at bounding box center [139, 430] width 22 height 11
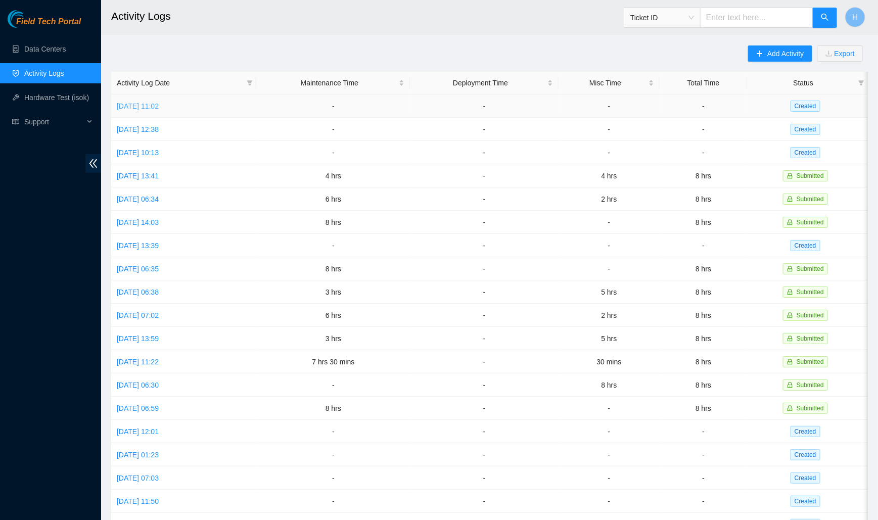
click at [159, 107] on link "[DATE] 11:02" at bounding box center [138, 106] width 42 height 8
